Goal: Transaction & Acquisition: Purchase product/service

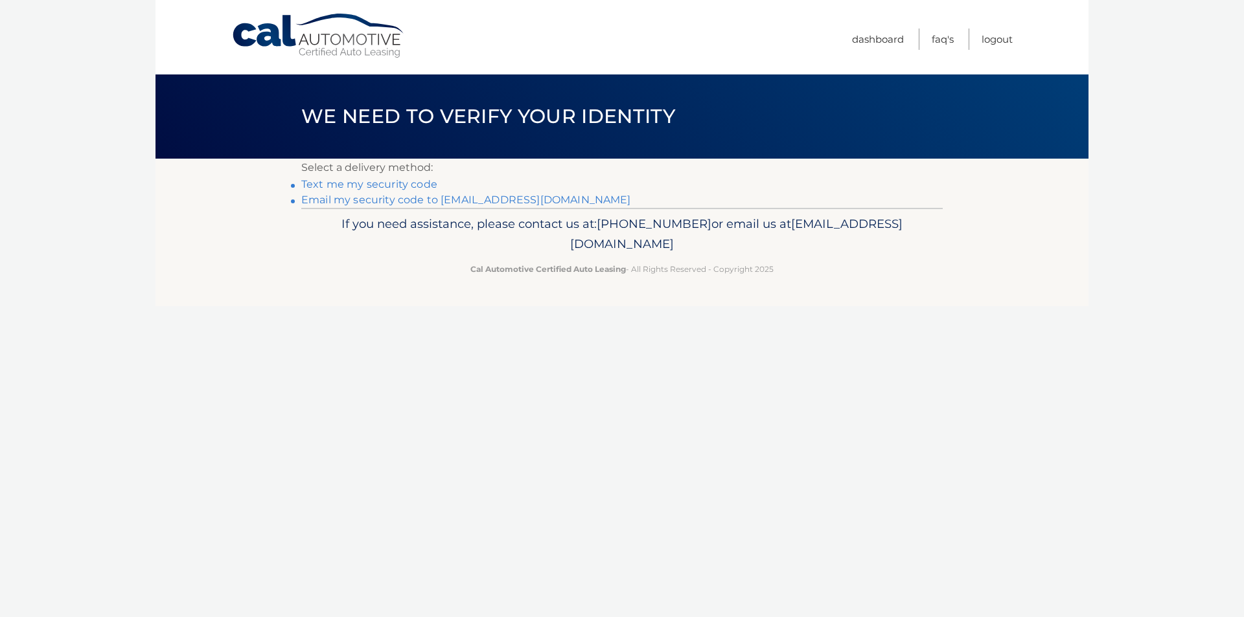
click at [374, 205] on link "Email my security code to a*********@golfcarts-unlimited.com" at bounding box center [466, 200] width 330 height 12
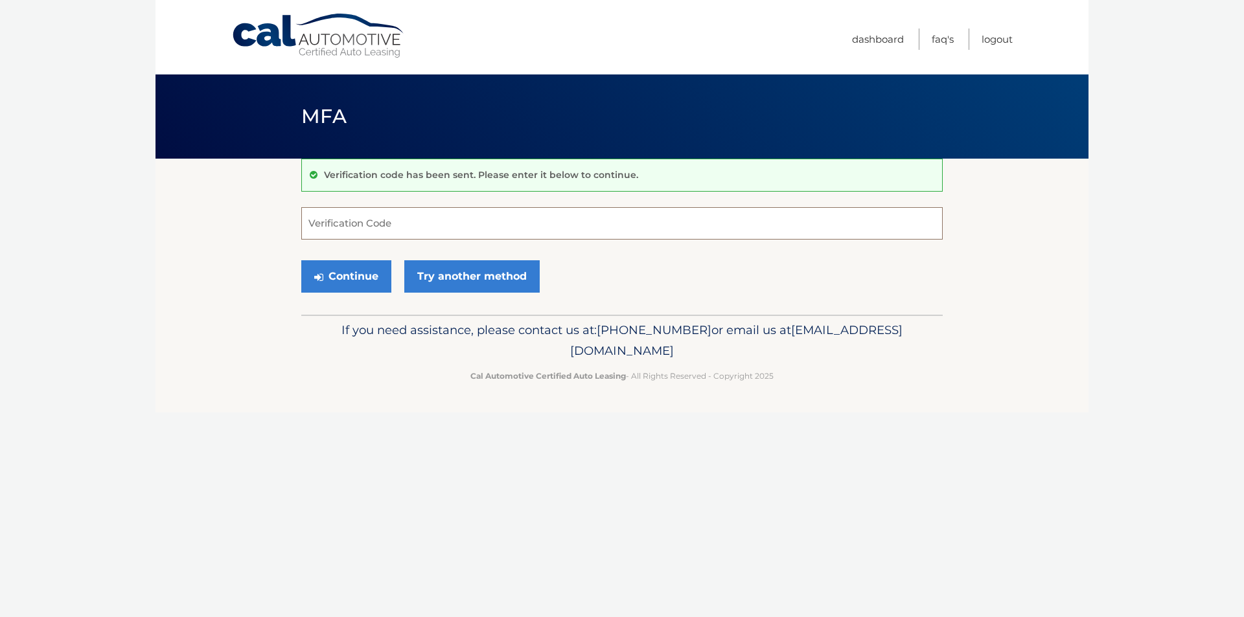
click at [373, 220] on input "Verification Code" at bounding box center [621, 223] width 641 height 32
click at [386, 217] on input "Verification Code" at bounding box center [621, 223] width 641 height 32
type input "997690"
click at [365, 278] on button "Continue" at bounding box center [346, 276] width 90 height 32
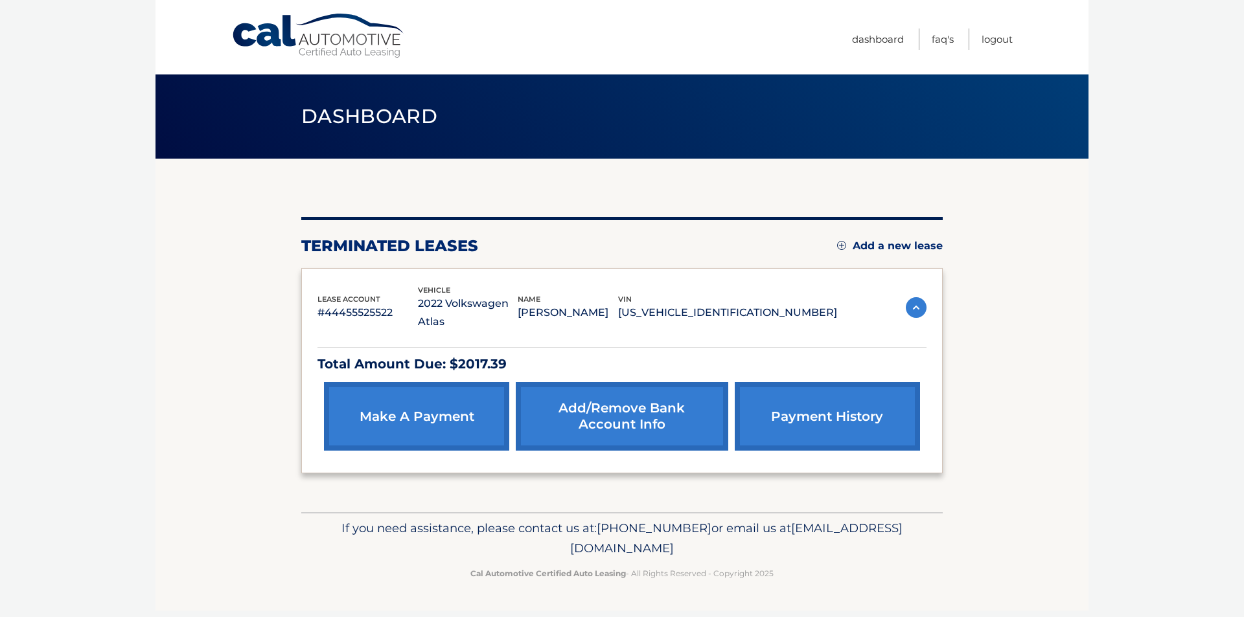
click at [423, 387] on link "make a payment" at bounding box center [416, 416] width 185 height 69
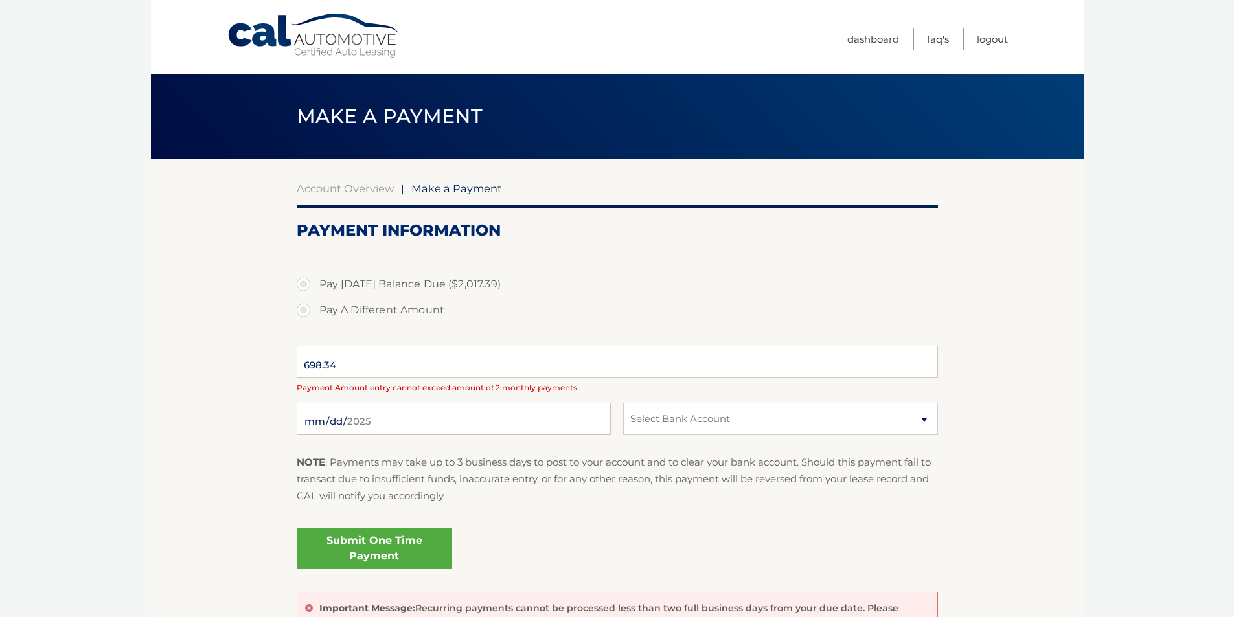
select select "NTQ0Mjc3MGItYTJlMy00ZTIyLTgzZTYtMTRhMmZjMzJjMzI0"
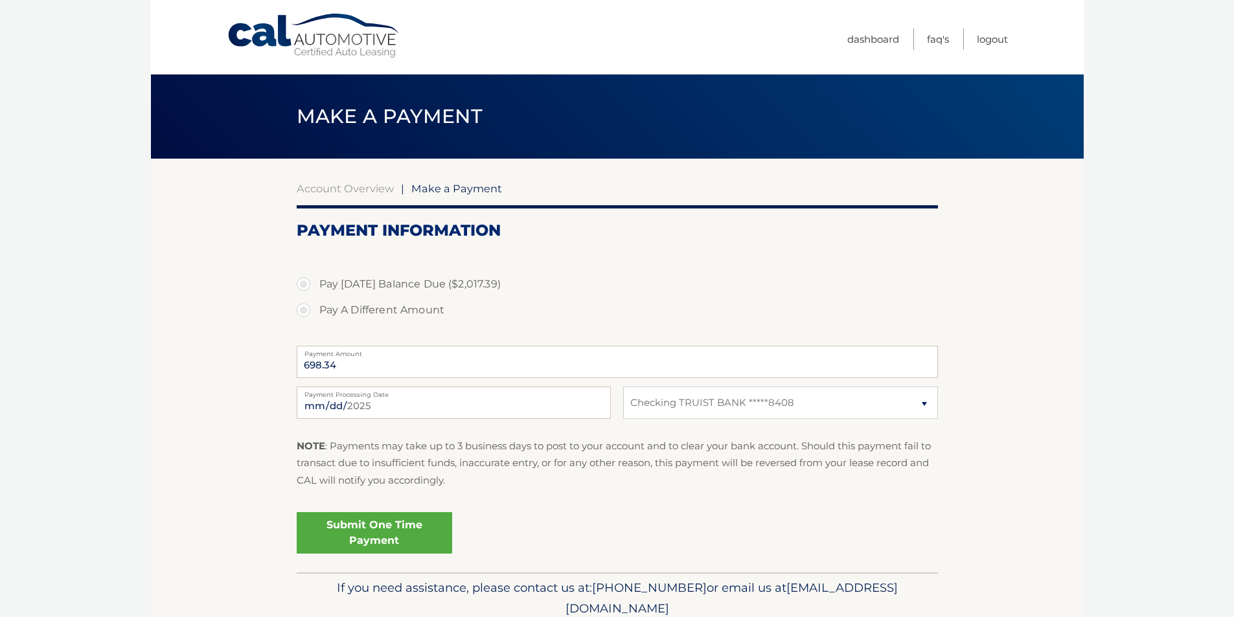
click at [299, 285] on label "Pay Today's Balance Due ($2,017.39)" at bounding box center [617, 284] width 641 height 26
click at [302, 285] on input "Pay Today's Balance Due ($2,017.39)" at bounding box center [308, 281] width 13 height 21
radio input "true"
type input "2017.39"
click at [391, 533] on link "Submit One Time Payment" at bounding box center [374, 532] width 155 height 41
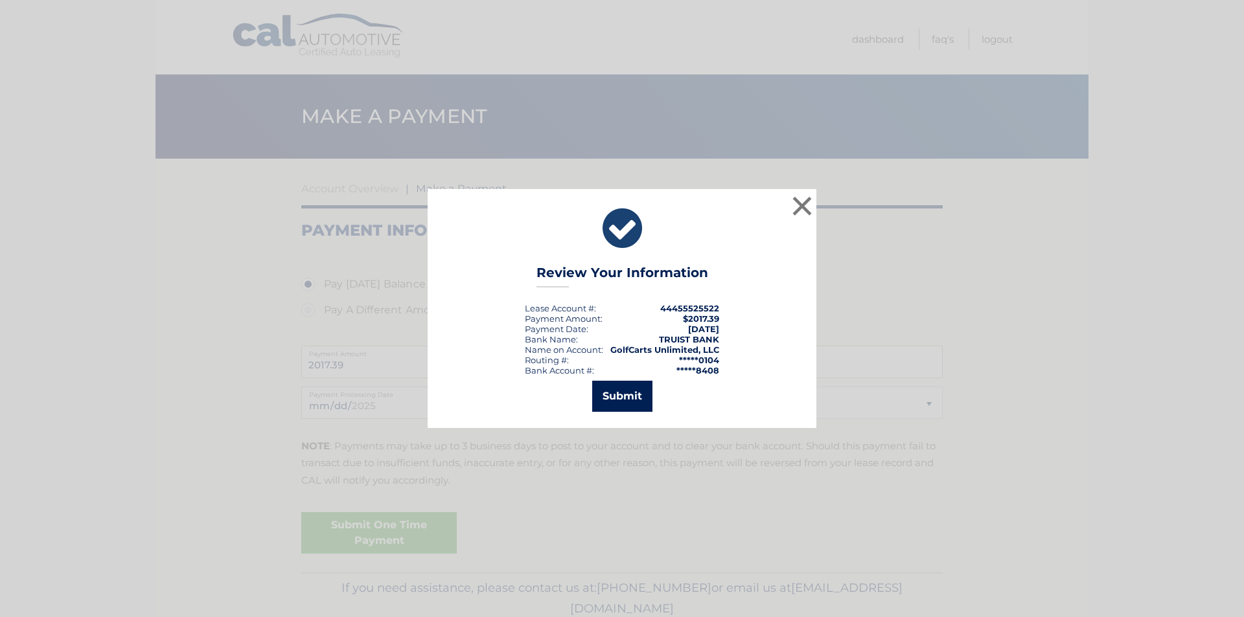
click at [612, 398] on button "Submit" at bounding box center [622, 396] width 60 height 31
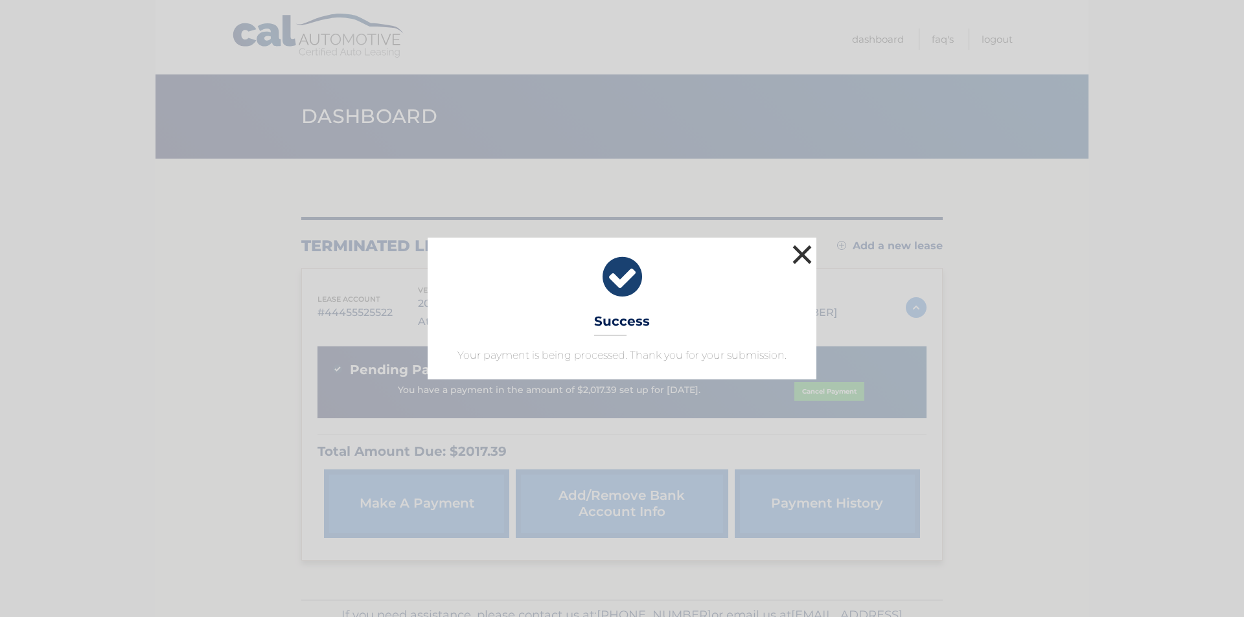
click at [801, 251] on button "×" at bounding box center [802, 255] width 26 height 26
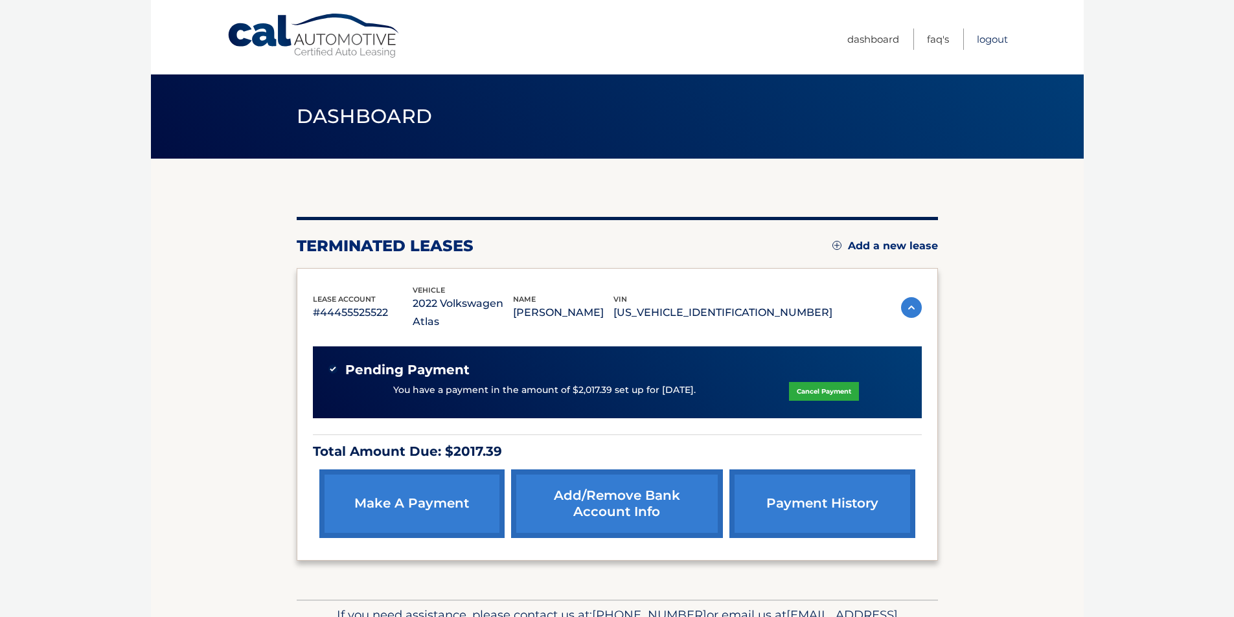
click at [1003, 38] on link "Logout" at bounding box center [992, 39] width 31 height 21
